Goal: Transaction & Acquisition: Subscribe to service/newsletter

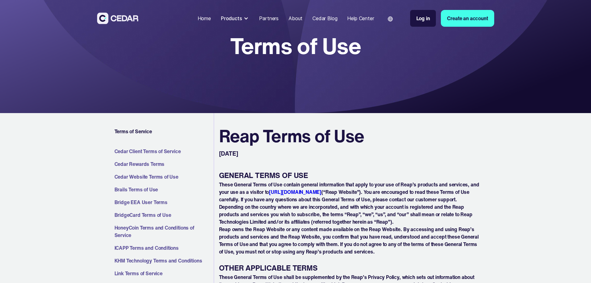
click at [242, 18] on div "Products" at bounding box center [231, 18] width 21 height 7
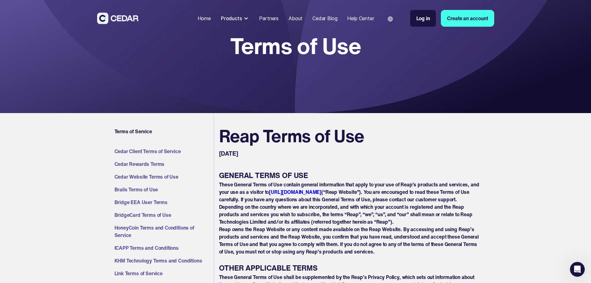
click at [279, 20] on div "Partners" at bounding box center [269, 18] width 20 height 7
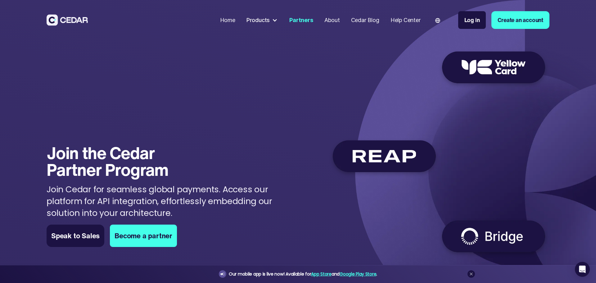
click at [267, 20] on div "Products" at bounding box center [257, 20] width 23 height 8
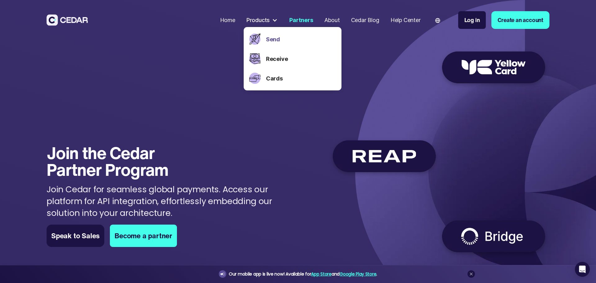
click at [266, 38] on link "Send" at bounding box center [301, 39] width 70 height 8
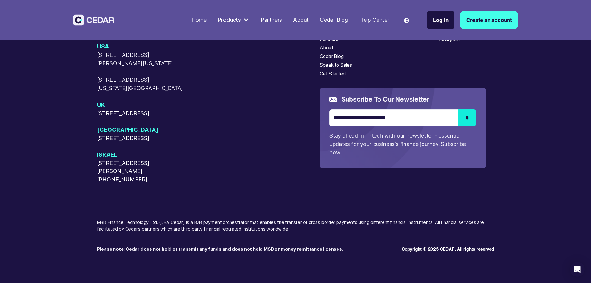
scroll to position [2119, 0]
click at [518, 13] on link "Create an account" at bounding box center [489, 20] width 58 height 18
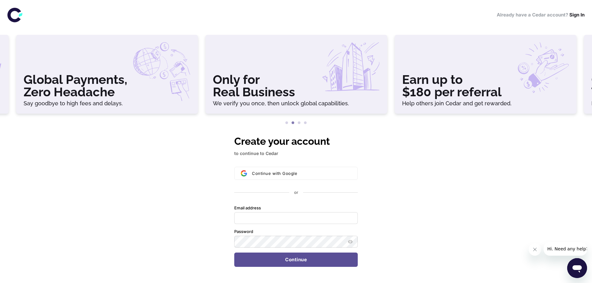
click at [293, 123] on button "2" at bounding box center [293, 123] width 6 height 6
click at [299, 123] on button "3" at bounding box center [299, 123] width 6 height 6
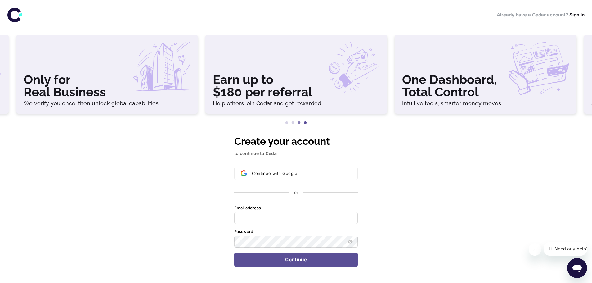
click at [307, 123] on button "4" at bounding box center [305, 123] width 6 height 6
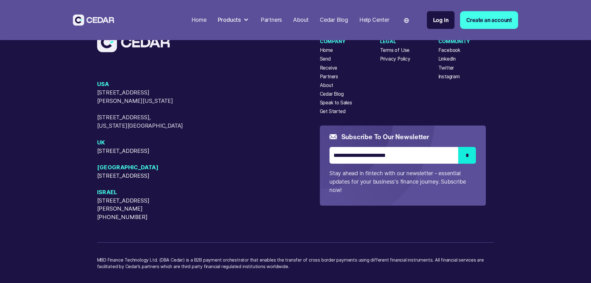
scroll to position [2110, 0]
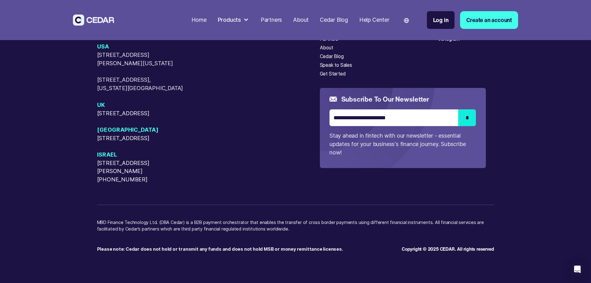
drag, startPoint x: 562, startPoint y: 0, endPoint x: 466, endPoint y: 196, distance: 218.6
